Goal: Task Accomplishment & Management: Use online tool/utility

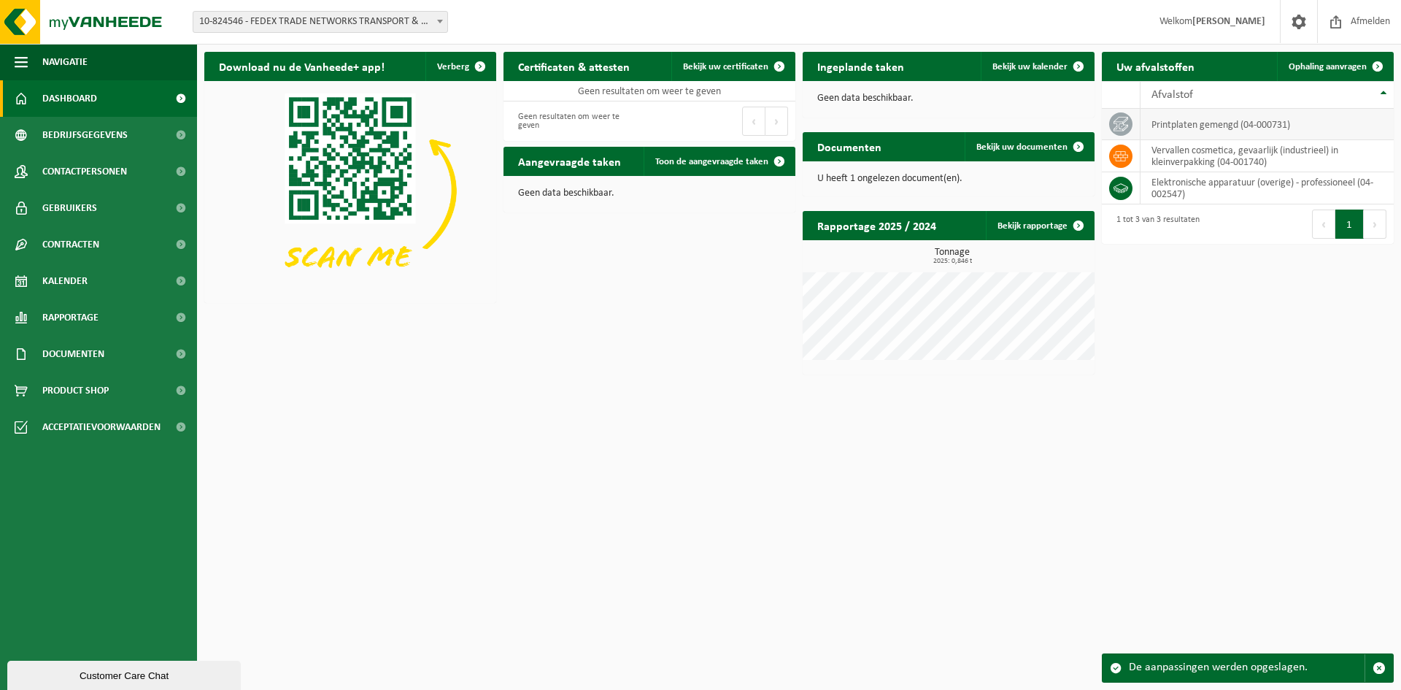
click at [1209, 124] on td "printplaten gemengd (04-000731)" at bounding box center [1267, 124] width 253 height 31
drag, startPoint x: 1121, startPoint y: 119, endPoint x: 1206, endPoint y: 121, distance: 84.7
click at [1123, 119] on icon at bounding box center [1121, 124] width 15 height 15
drag, startPoint x: 1212, startPoint y: 121, endPoint x: 1258, endPoint y: 120, distance: 46.7
click at [1213, 121] on td "printplaten gemengd (04-000731)" at bounding box center [1267, 124] width 253 height 31
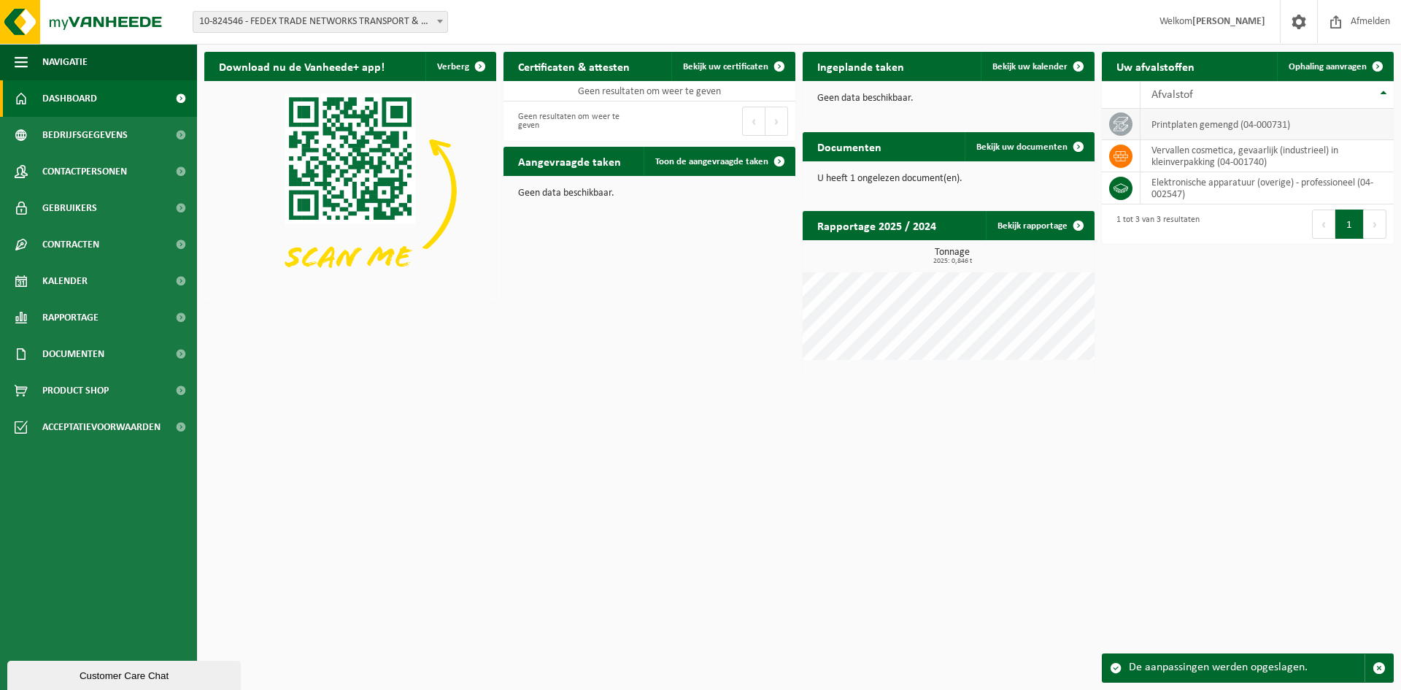
click at [1291, 125] on td "printplaten gemengd (04-000731)" at bounding box center [1267, 124] width 253 height 31
click at [770, 63] on span at bounding box center [779, 66] width 29 height 29
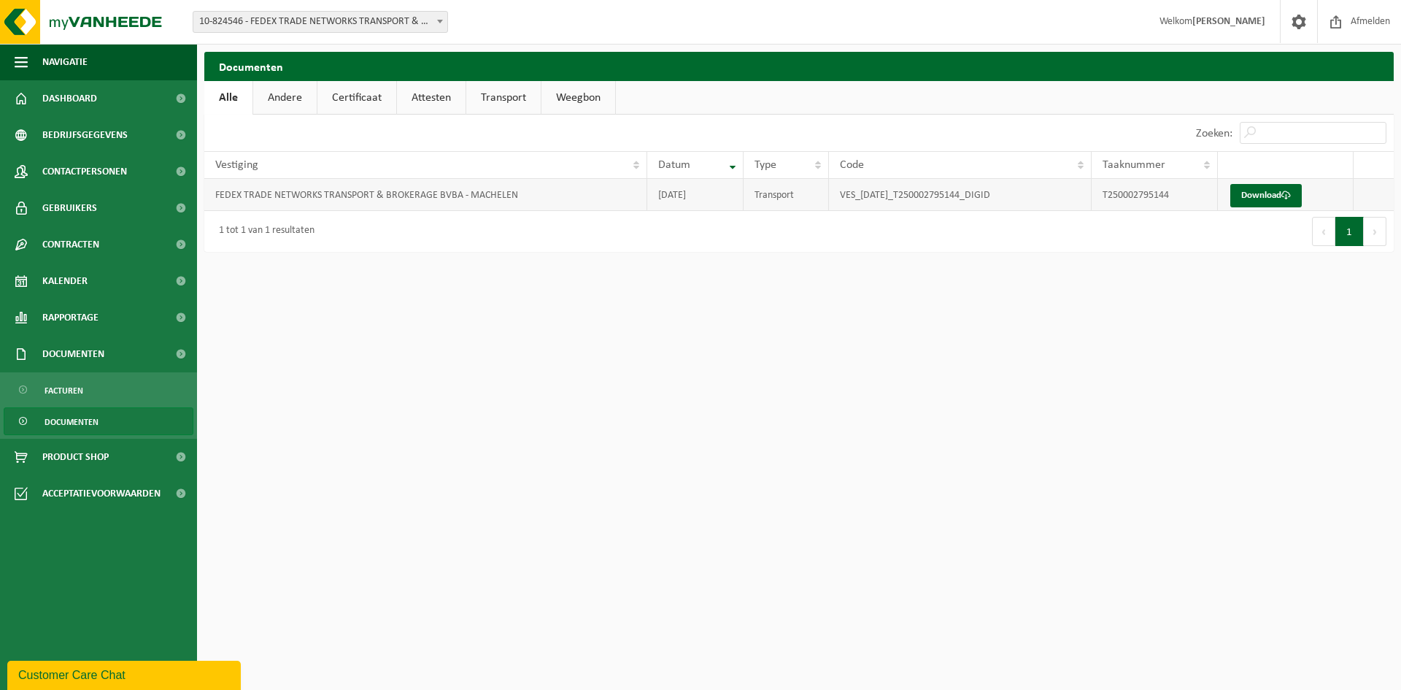
click at [409, 192] on td "FEDEX TRADE NETWORKS TRANSPORT & BROKERAGE BVBA - MACHELEN" at bounding box center [425, 195] width 443 height 32
click at [1277, 191] on link "Download" at bounding box center [1267, 195] width 72 height 23
click at [88, 104] on span "Dashboard" at bounding box center [69, 98] width 55 height 36
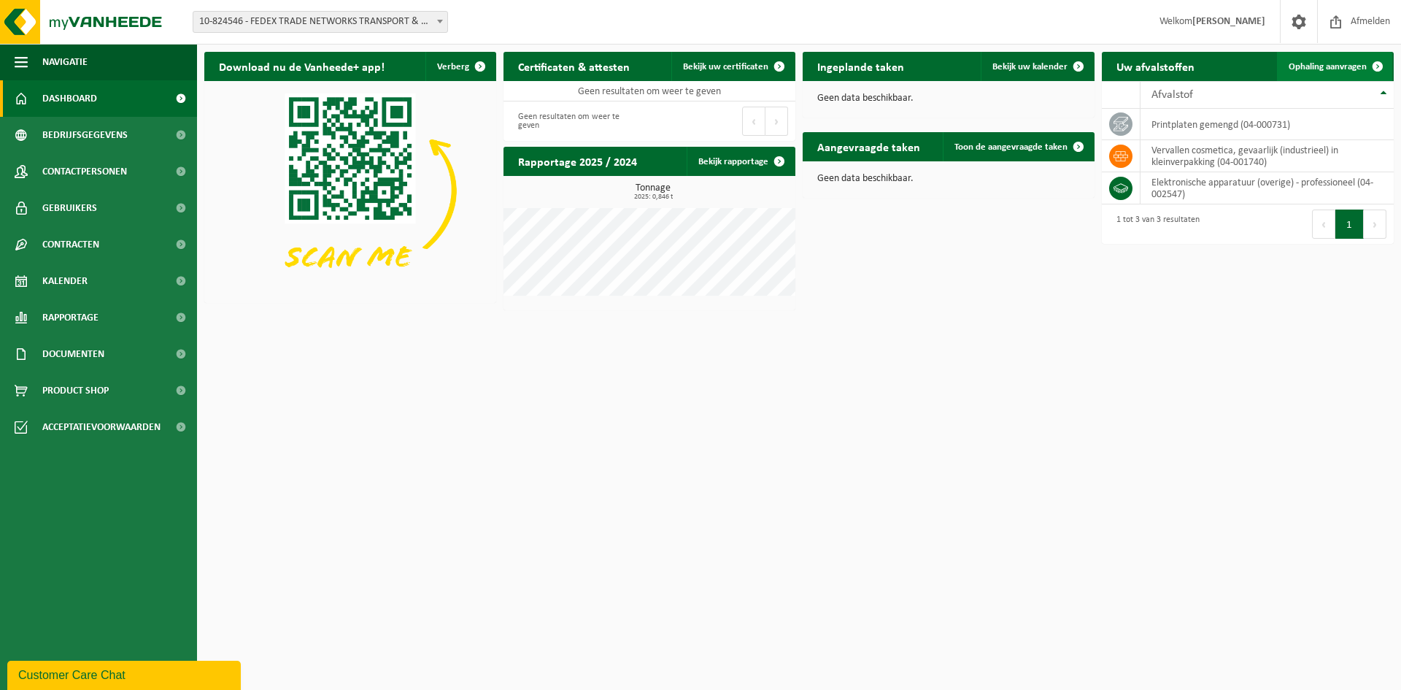
click at [1354, 64] on span "Ophaling aanvragen" at bounding box center [1328, 66] width 78 height 9
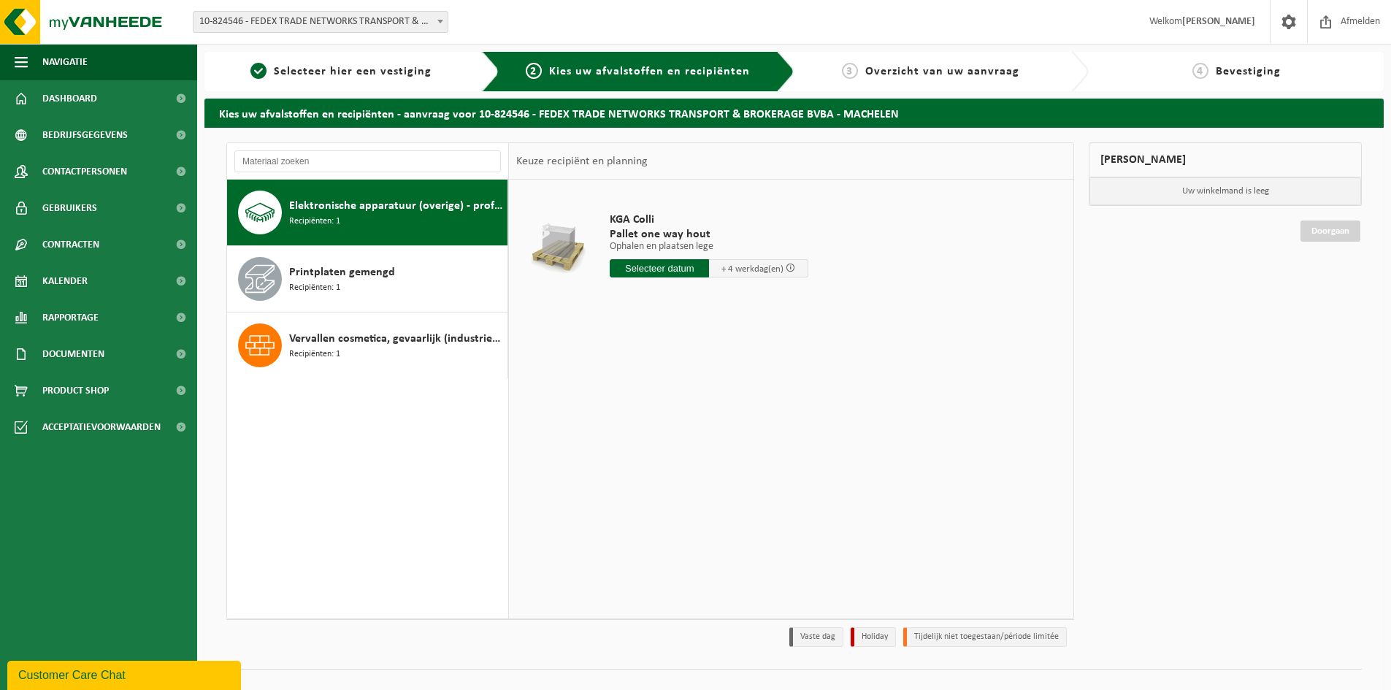
click at [329, 209] on span "Elektronische apparatuur (overige) - professioneel" at bounding box center [396, 206] width 215 height 18
click at [369, 280] on span "Printplaten gemengd" at bounding box center [342, 273] width 106 height 18
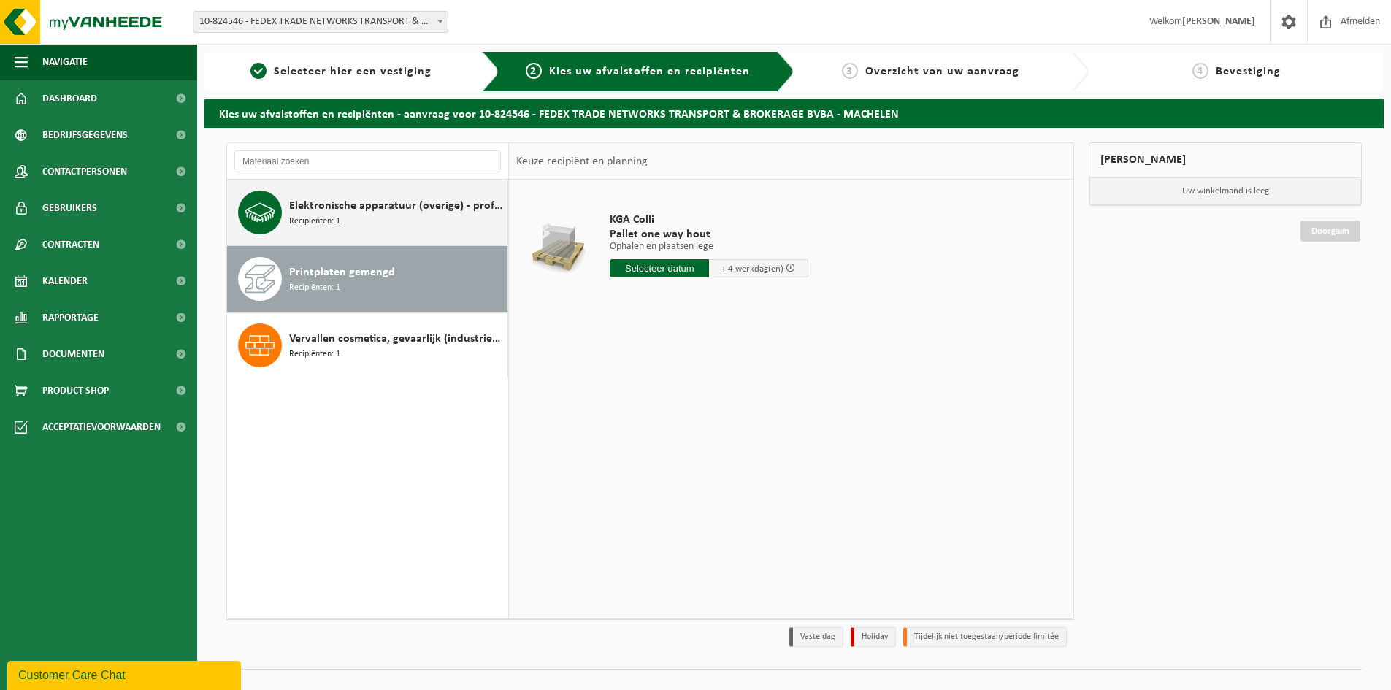
click at [353, 217] on div "Elektronische apparatuur (overige) - professioneel Recipiënten: 1" at bounding box center [396, 213] width 215 height 44
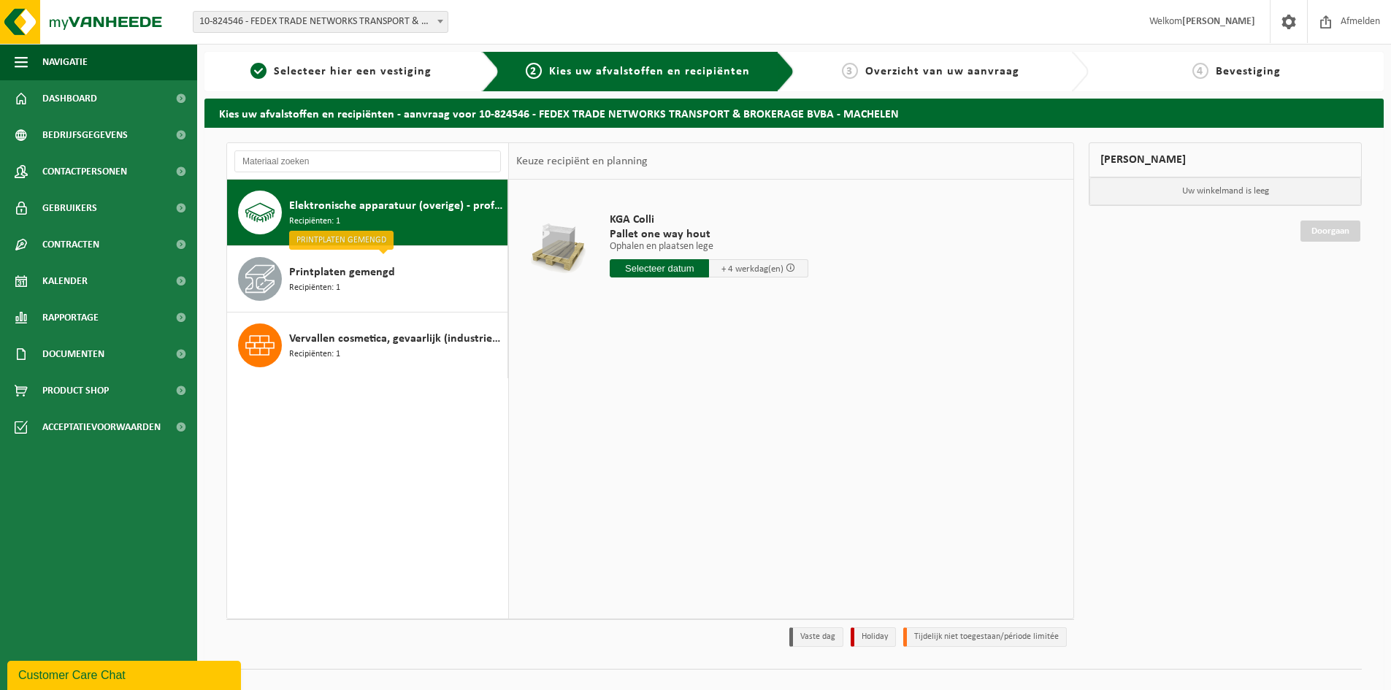
click at [381, 213] on span "Elektronische apparatuur (overige) - professioneel" at bounding box center [396, 206] width 215 height 18
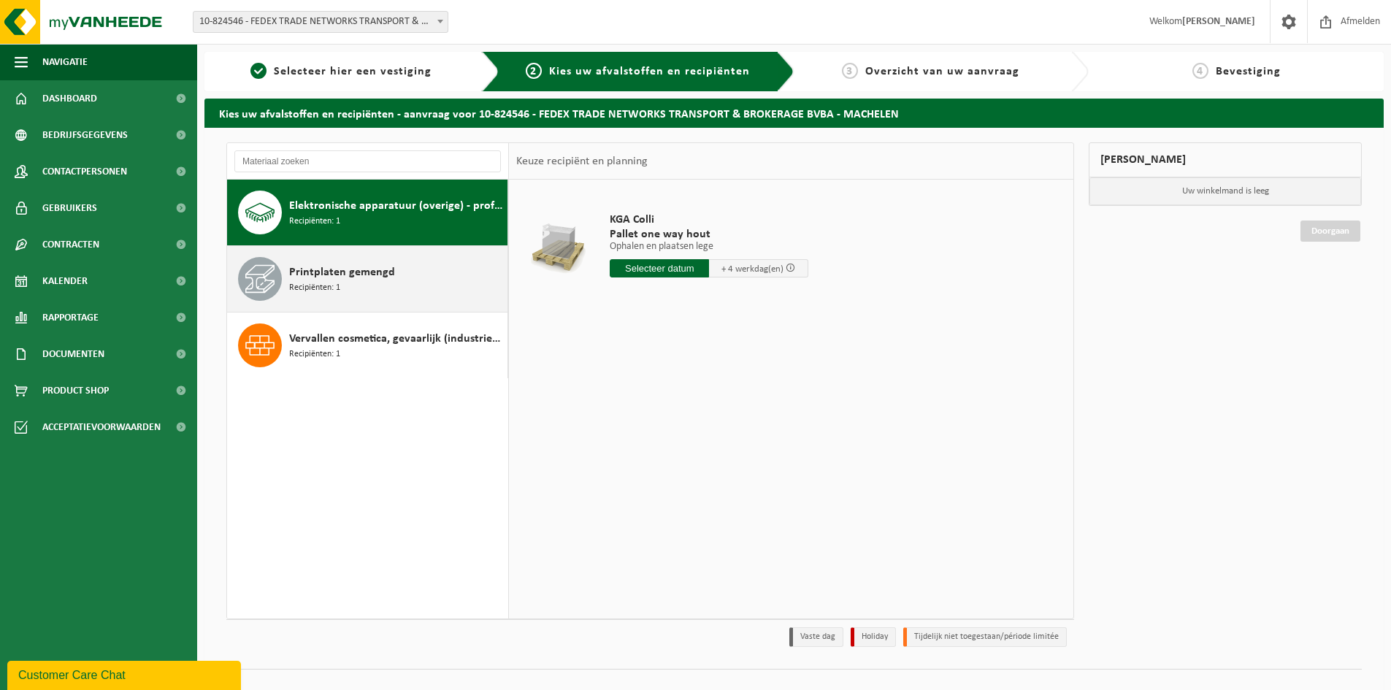
click at [399, 287] on div "Printplaten gemengd Recipiënten: 1" at bounding box center [396, 279] width 215 height 44
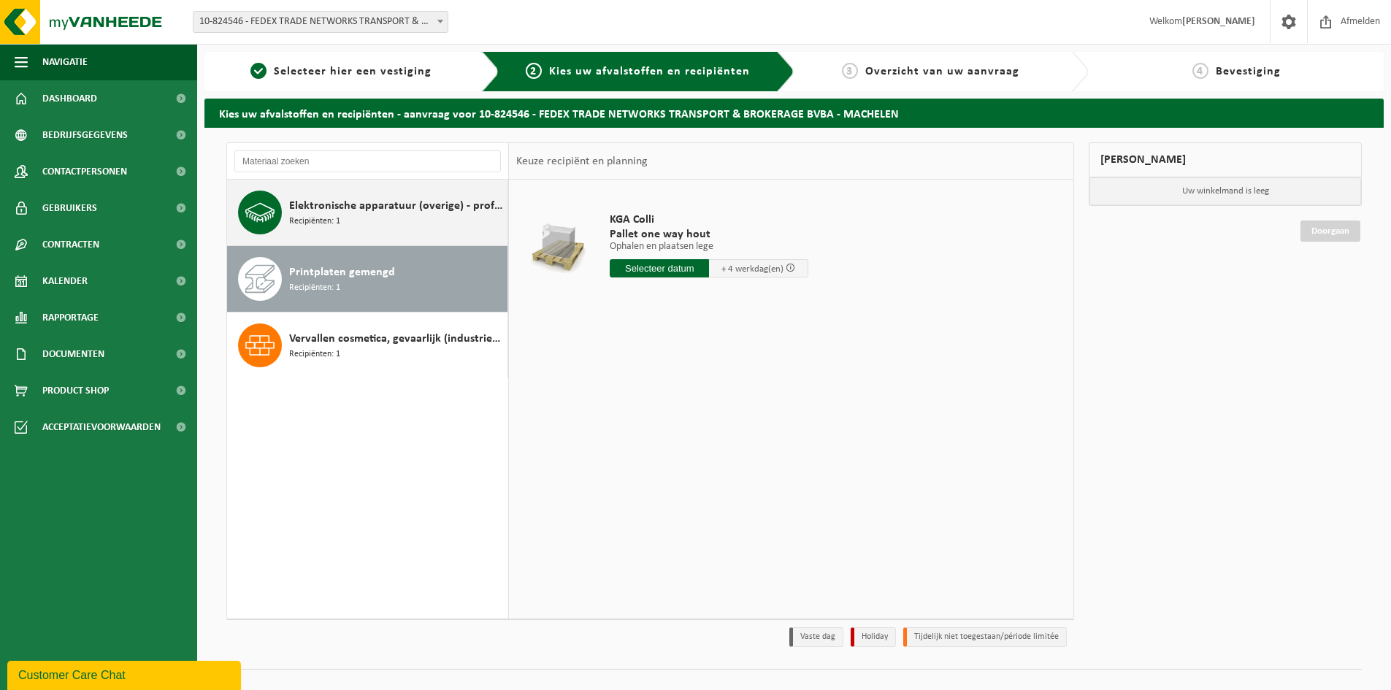
click at [431, 201] on span "Elektronische apparatuur (overige) - professioneel" at bounding box center [396, 206] width 215 height 18
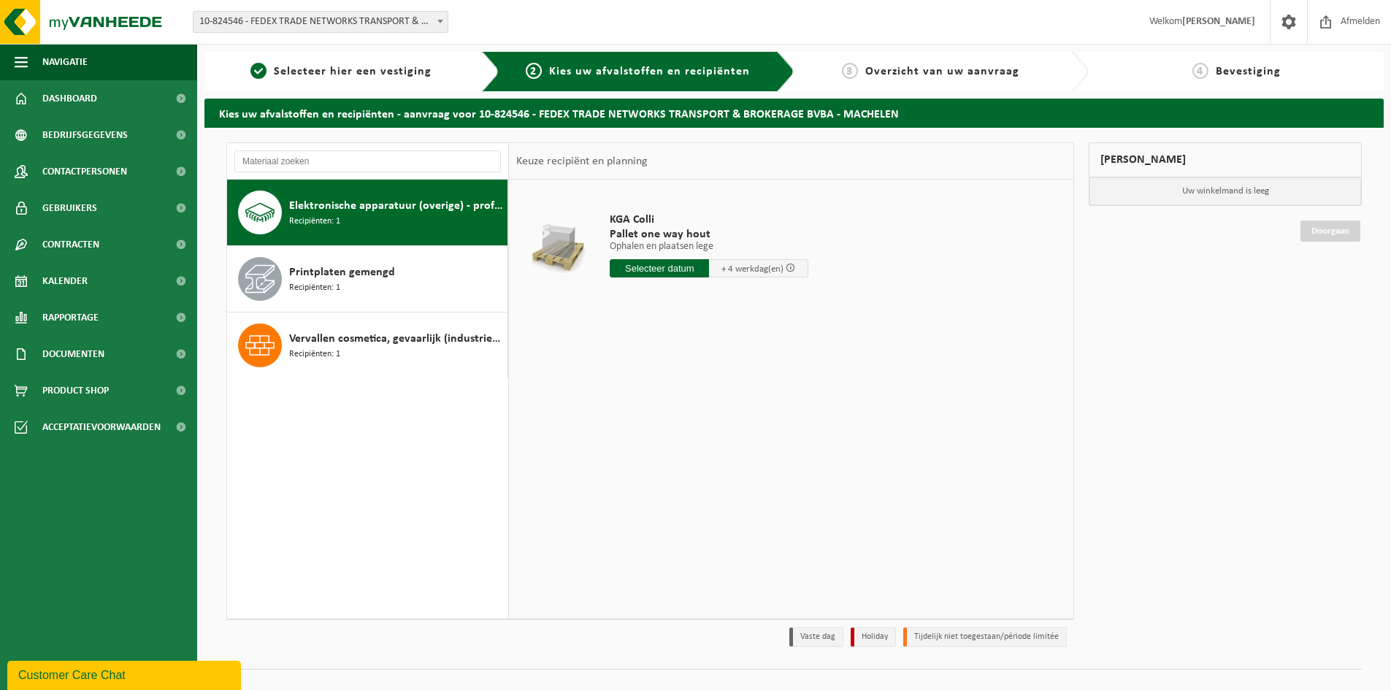
click at [669, 272] on input "text" at bounding box center [658, 268] width 99 height 18
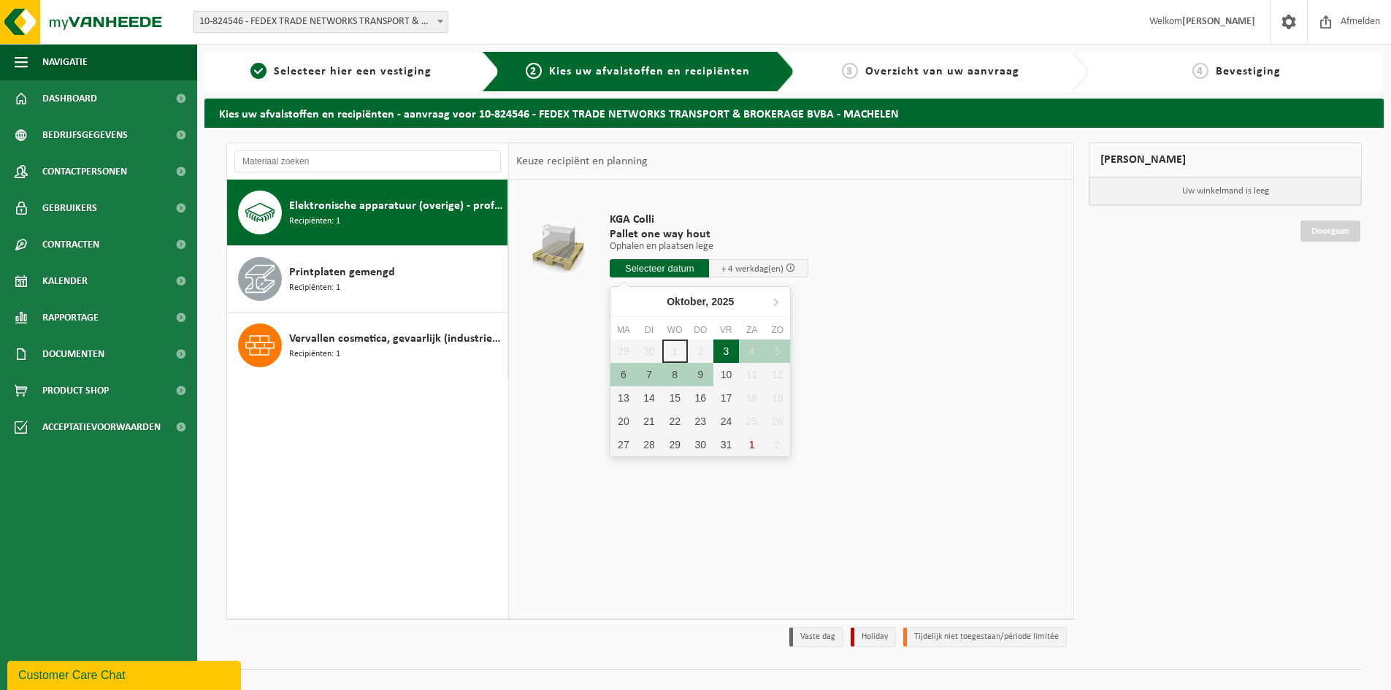
click at [725, 351] on div "3" at bounding box center [726, 350] width 26 height 23
type input "Van 2025-10-03"
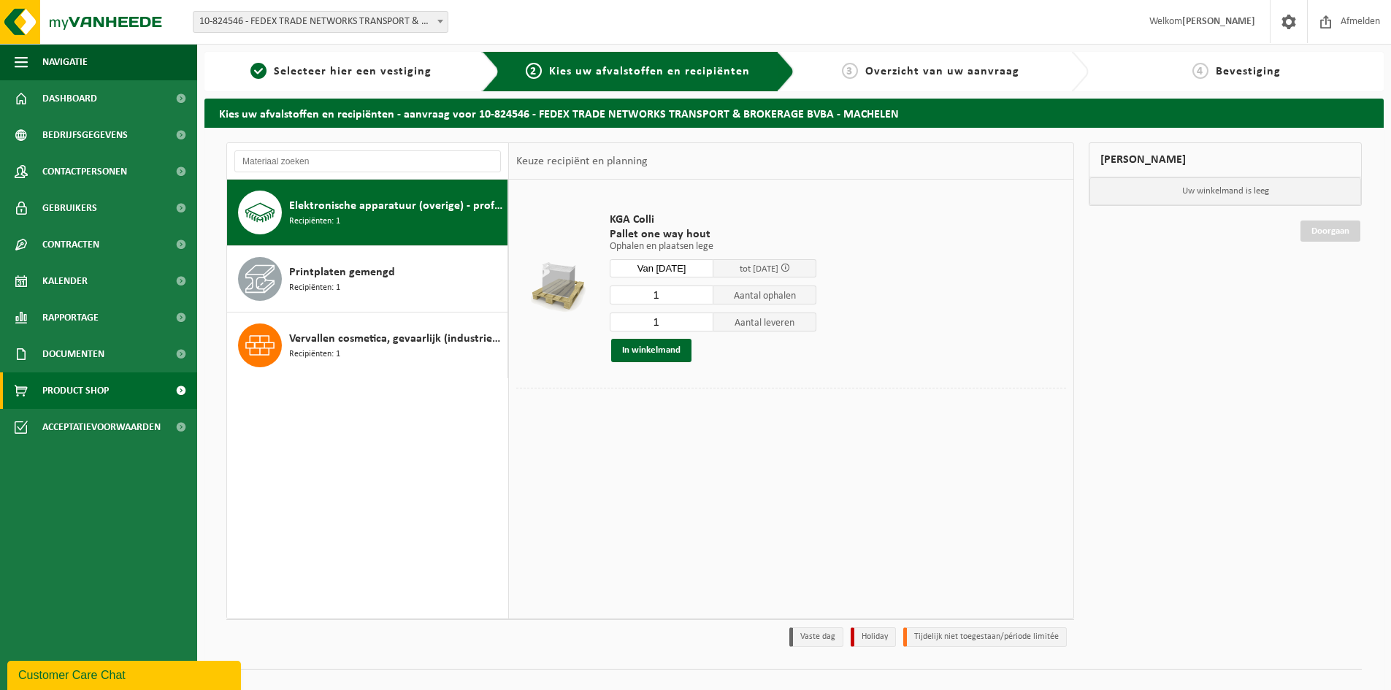
click at [80, 395] on span "Product Shop" at bounding box center [75, 390] width 66 height 36
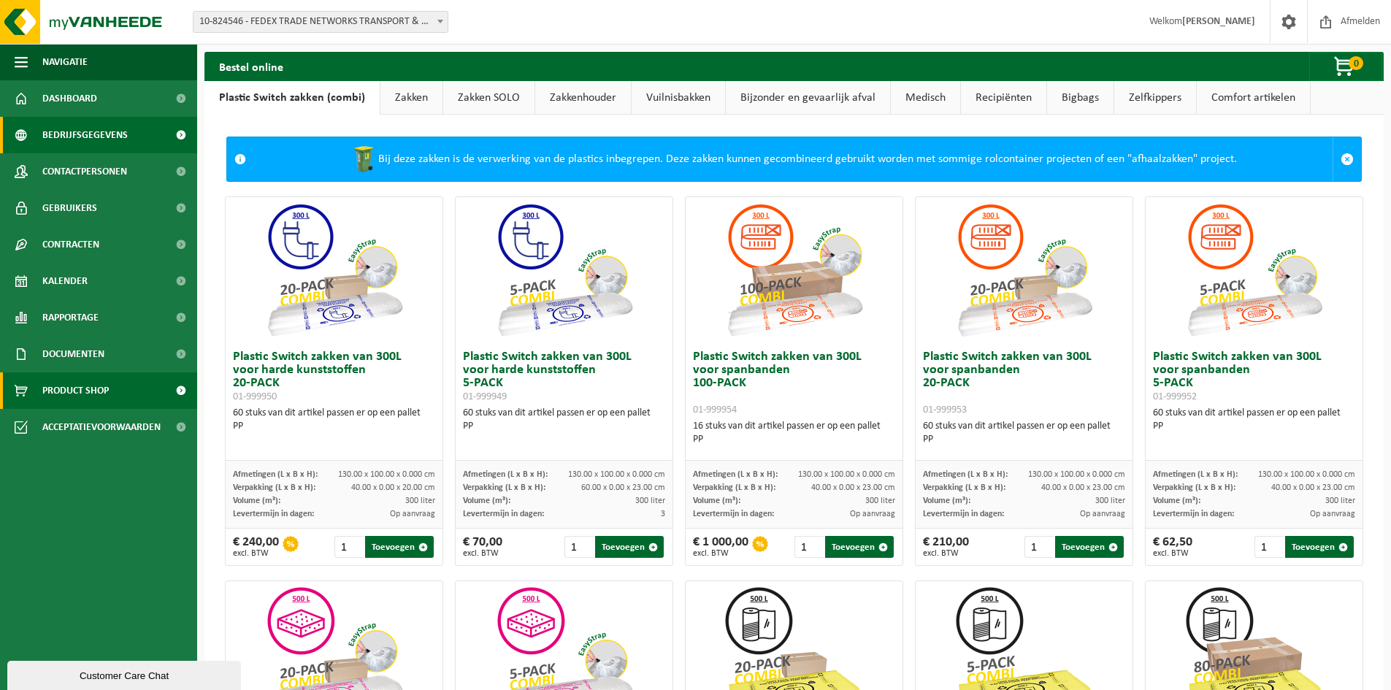
click at [82, 131] on span "Bedrijfsgegevens" at bounding box center [84, 135] width 85 height 36
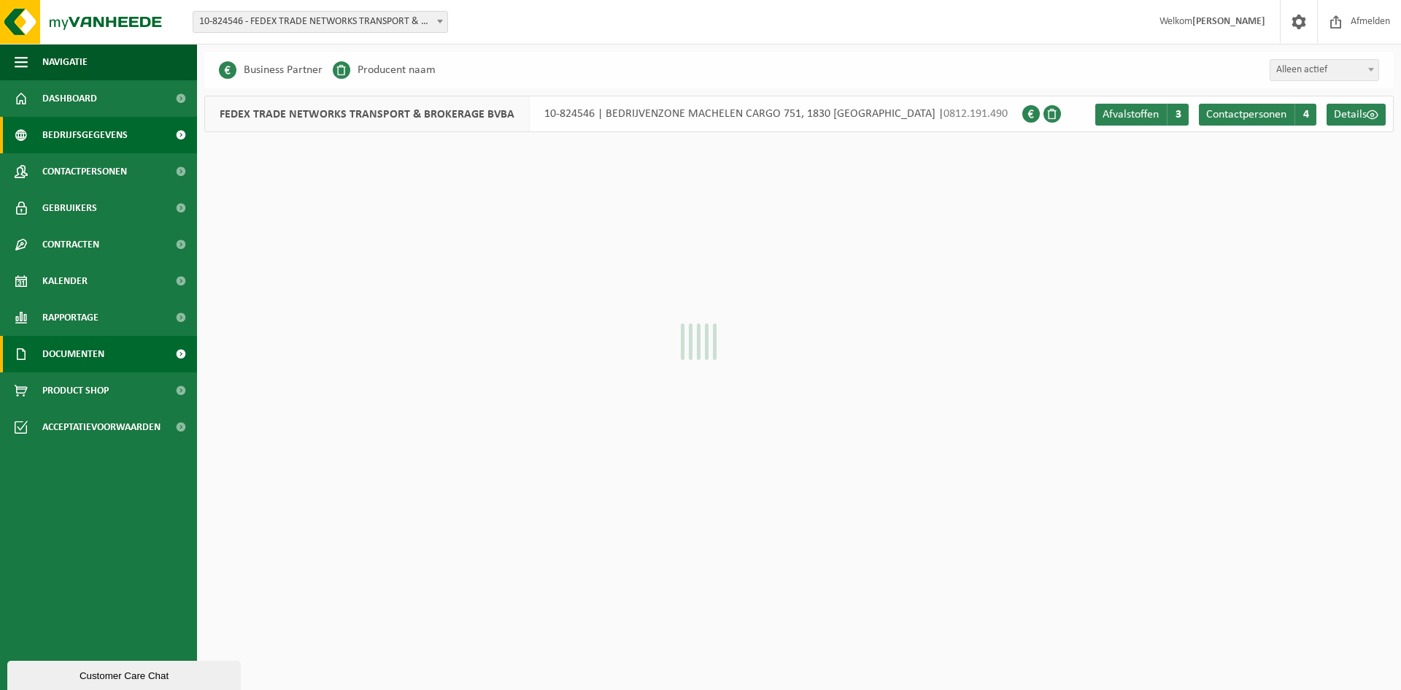
click at [88, 359] on span "Documenten" at bounding box center [73, 354] width 62 height 36
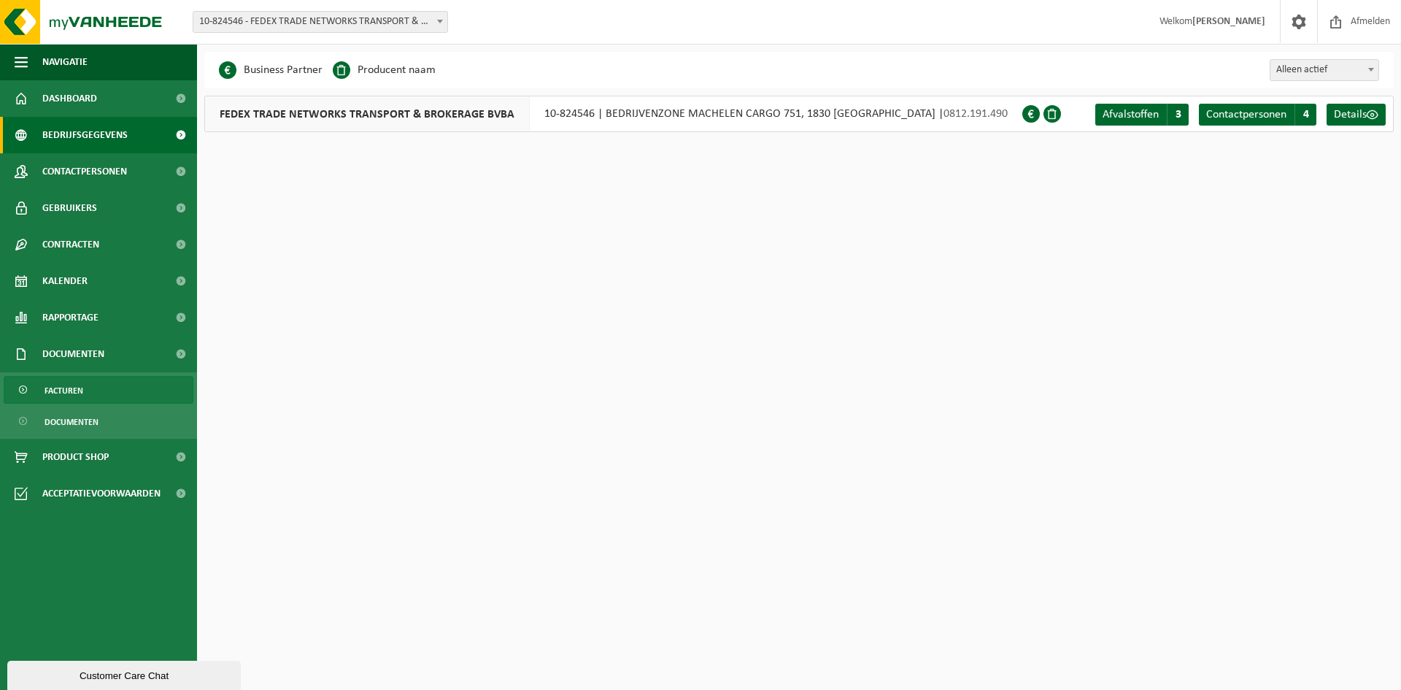
click at [73, 398] on span "Facturen" at bounding box center [64, 391] width 39 height 28
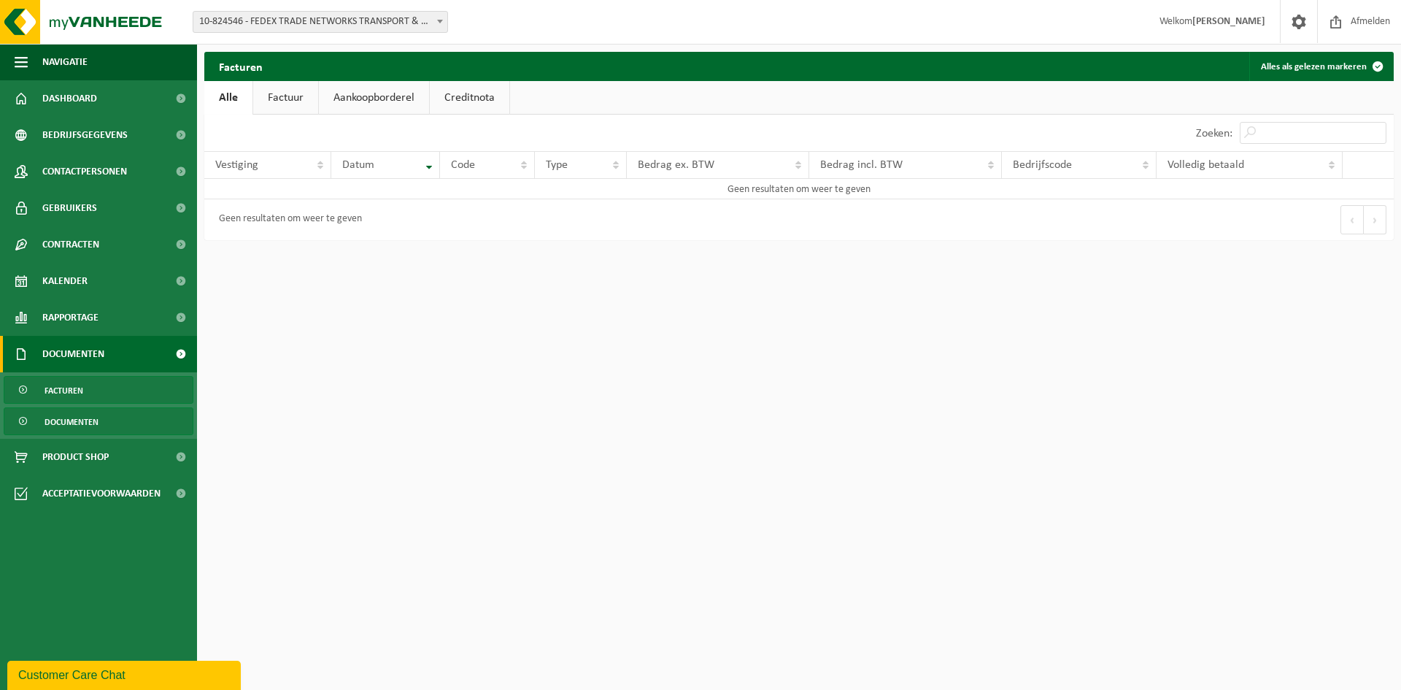
click at [90, 420] on span "Documenten" at bounding box center [72, 422] width 54 height 28
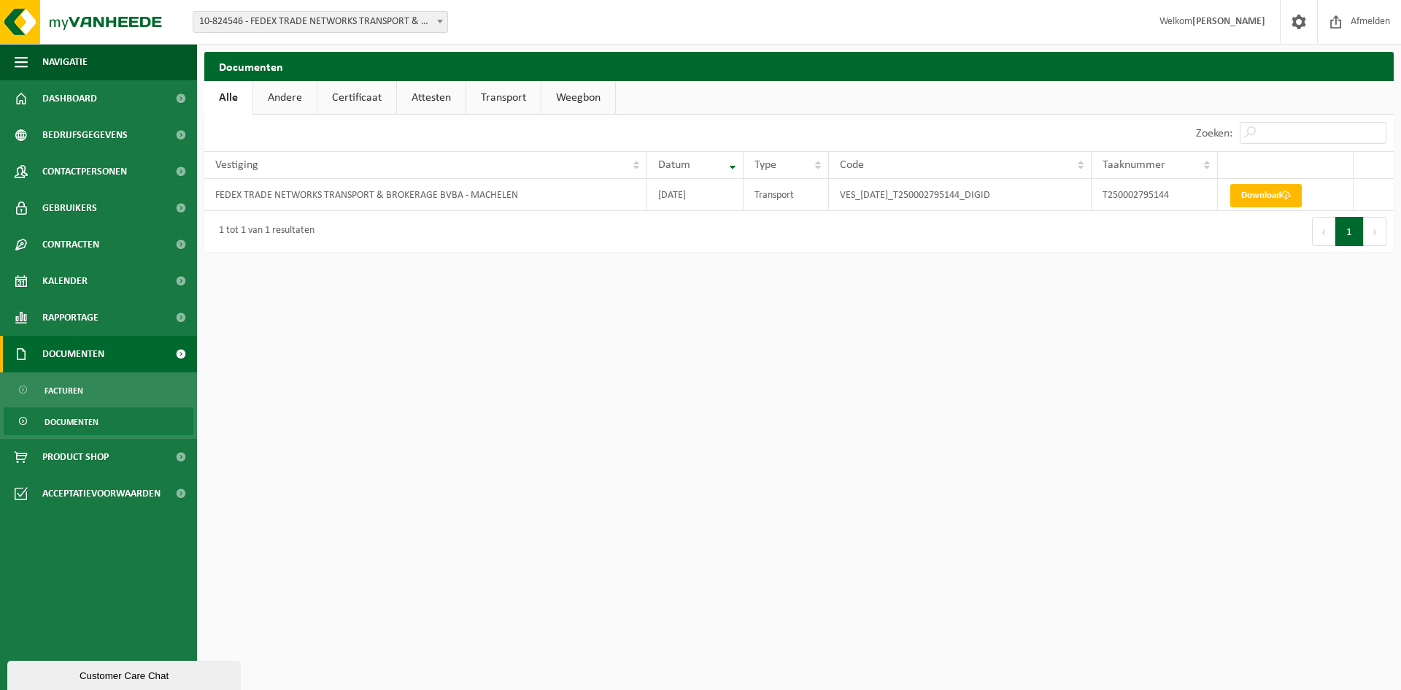
click at [69, 352] on span "Documenten" at bounding box center [73, 354] width 62 height 36
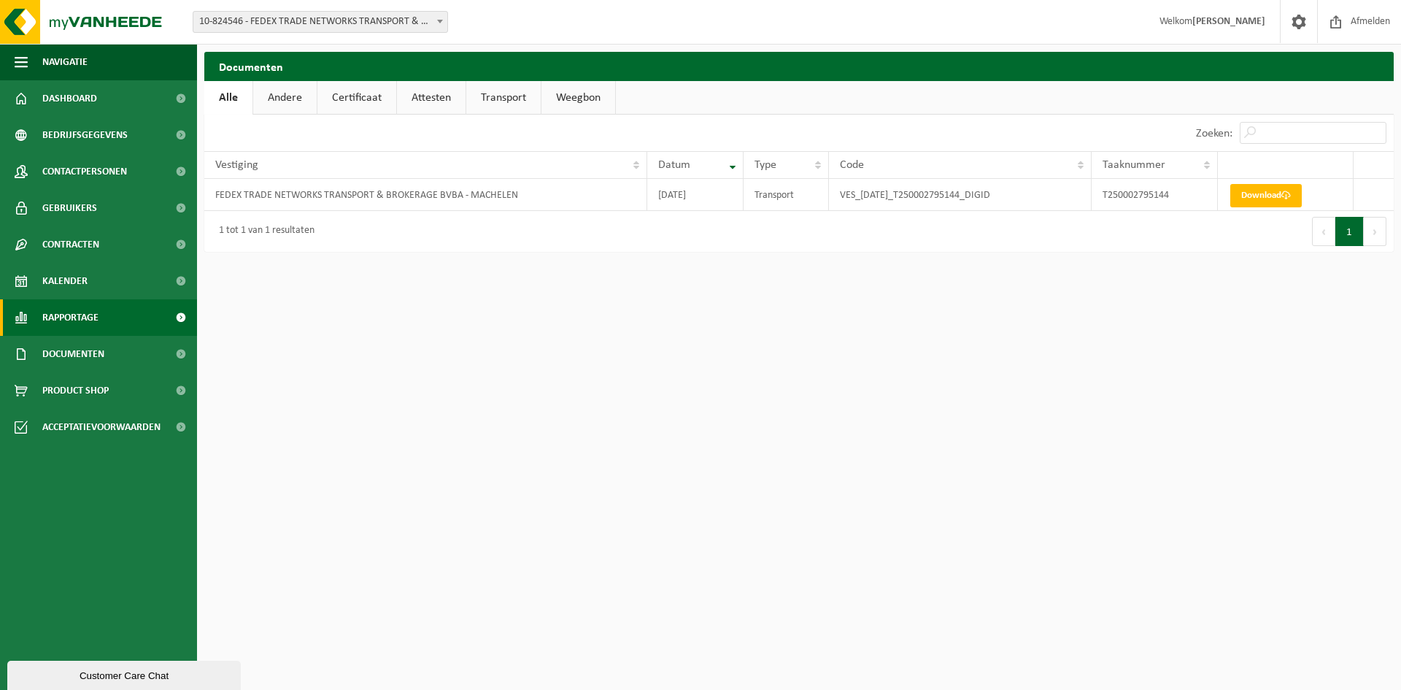
click at [84, 322] on span "Rapportage" at bounding box center [70, 317] width 56 height 36
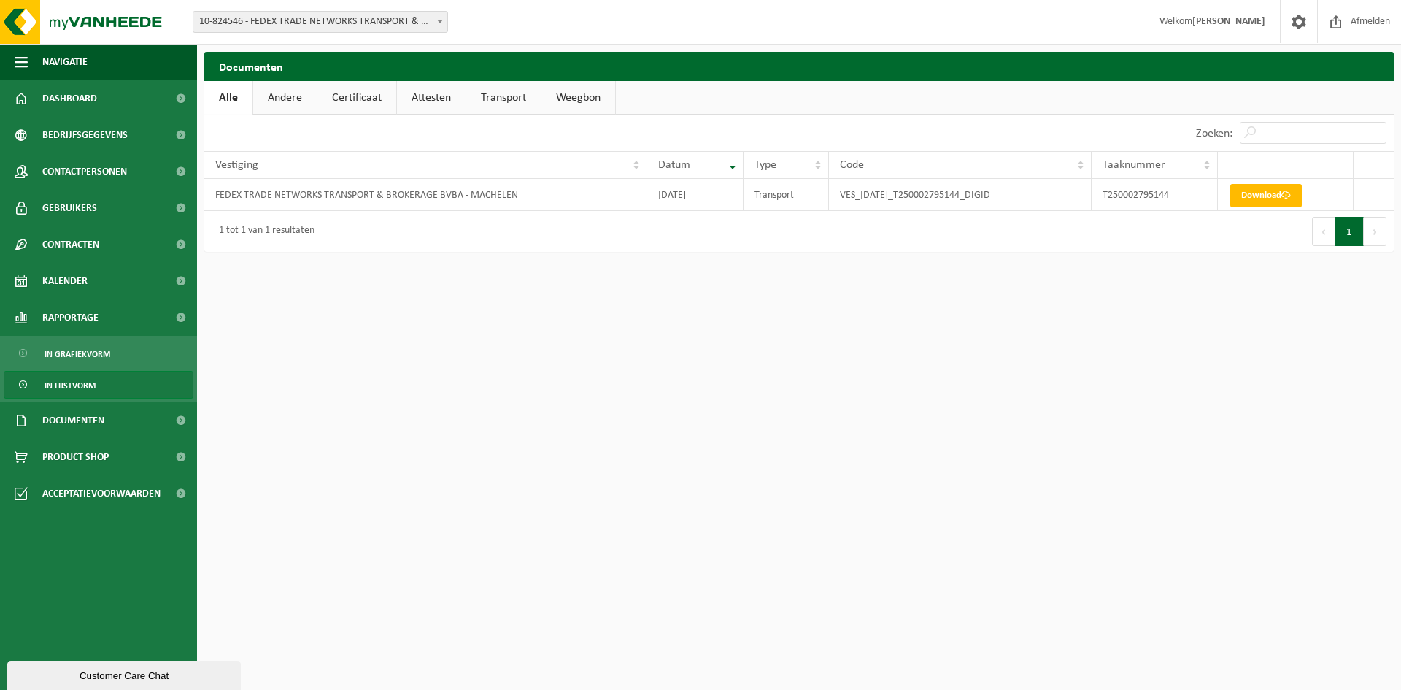
click at [81, 385] on span "In lijstvorm" at bounding box center [70, 386] width 51 height 28
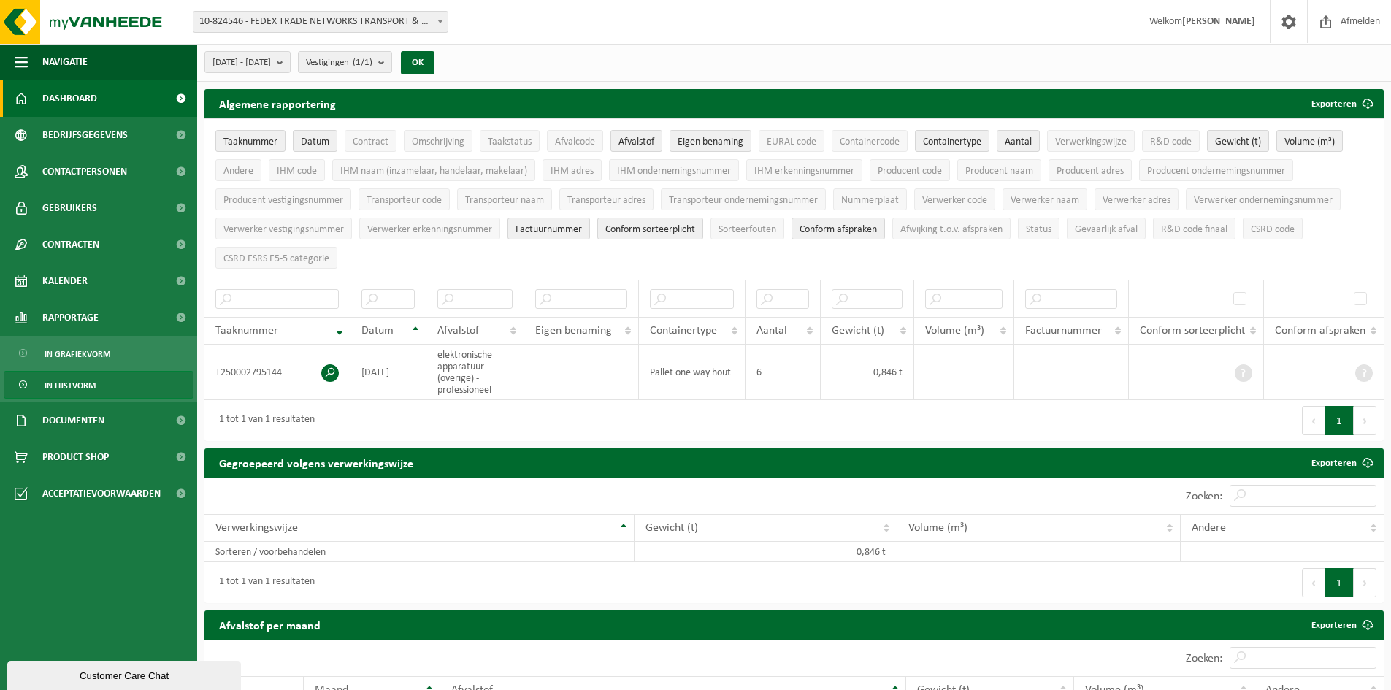
click at [104, 99] on link "Dashboard" at bounding box center [98, 98] width 197 height 36
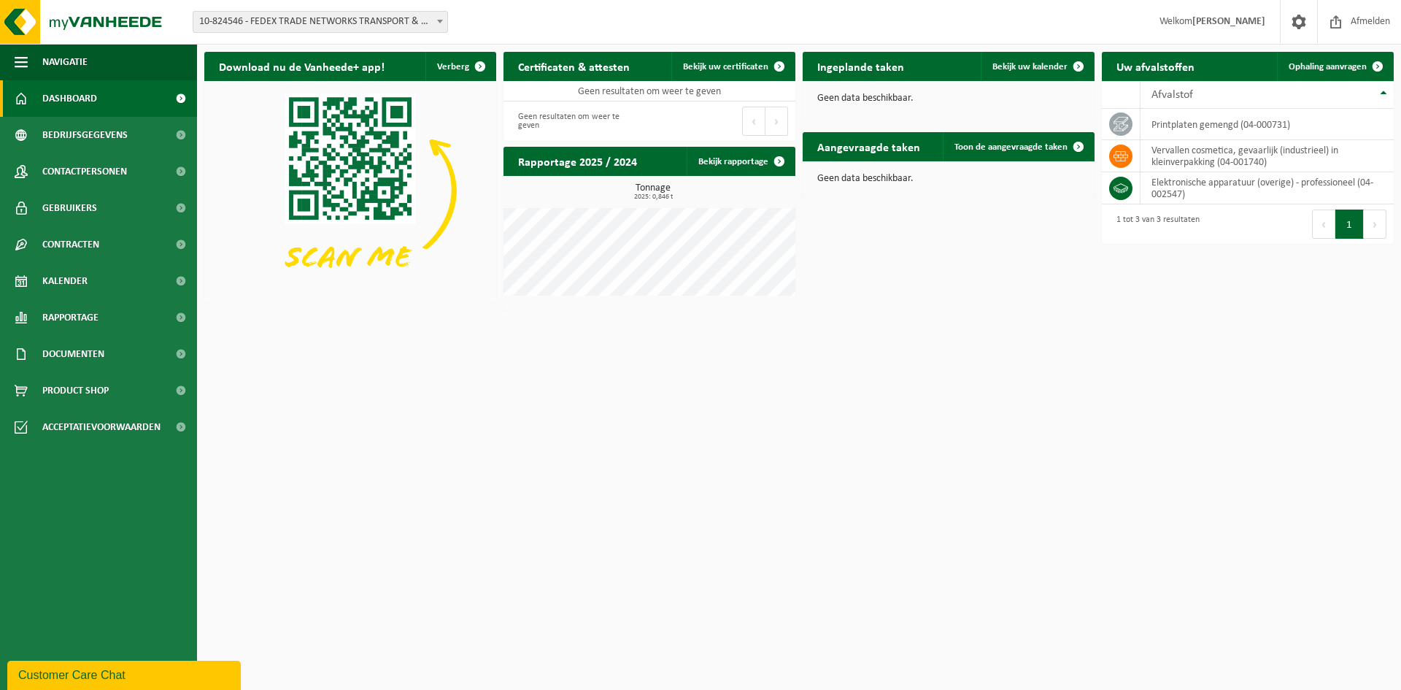
click at [642, 193] on span "2025: 0,846 t" at bounding box center [653, 196] width 285 height 7
